Goal: Information Seeking & Learning: Learn about a topic

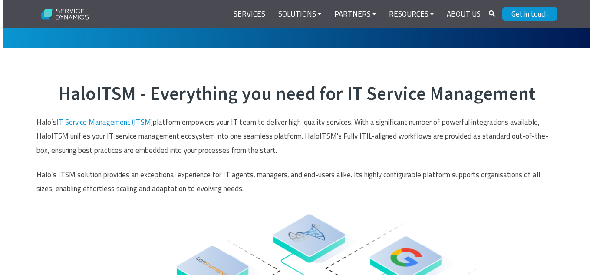
scroll to position [300, 0]
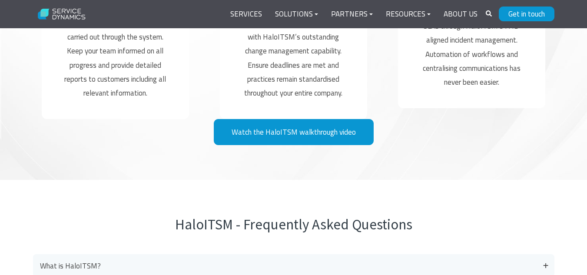
scroll to position [2179, 0]
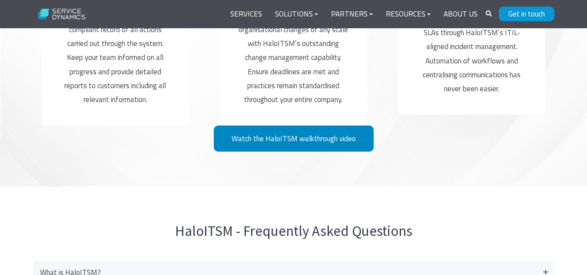
click at [310, 135] on link "Watch the HaloITSM walkthrough video" at bounding box center [294, 139] width 160 height 26
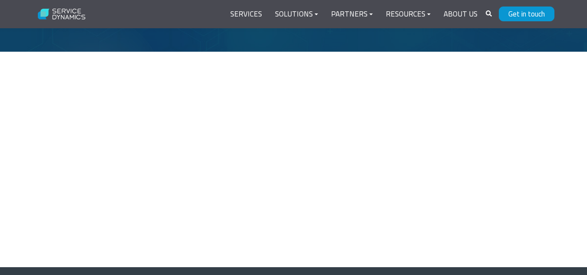
scroll to position [63, 0]
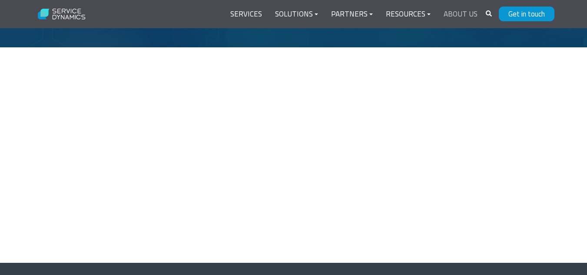
click at [469, 17] on link "About Us" at bounding box center [460, 14] width 47 height 21
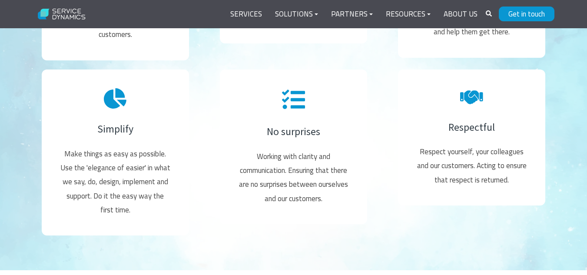
scroll to position [1205, 0]
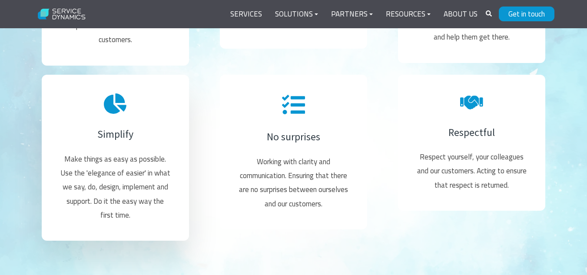
click at [146, 229] on div "Simplify Make things as easy as possible. Use the 'elegance of easier' in what …" at bounding box center [115, 158] width 147 height 166
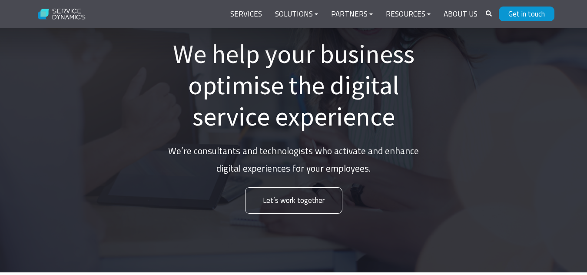
scroll to position [70, 0]
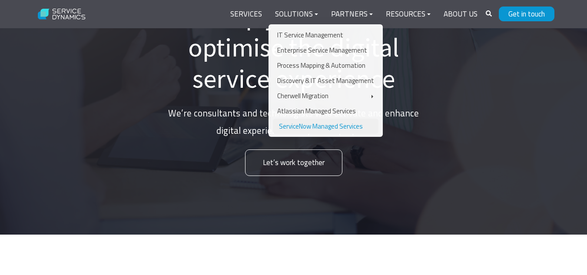
click at [336, 127] on link "ServiceNow Managed Services" at bounding box center [326, 126] width 106 height 15
